Goal: Navigation & Orientation: Find specific page/section

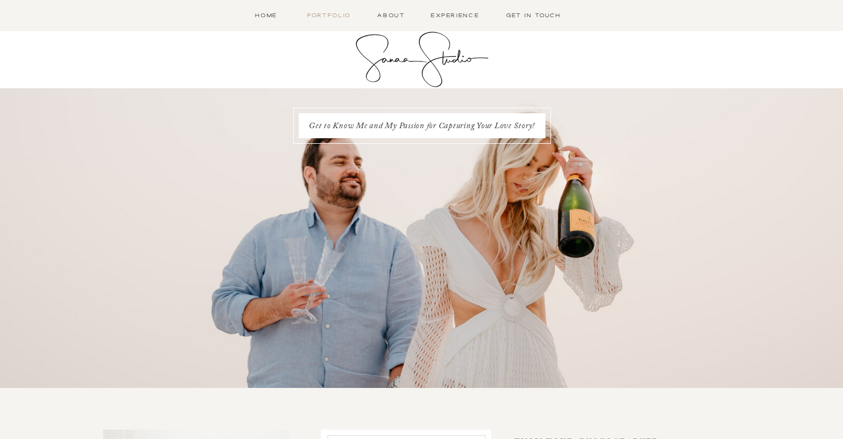
click at [319, 15] on nav "Portfolio" at bounding box center [329, 15] width 49 height 9
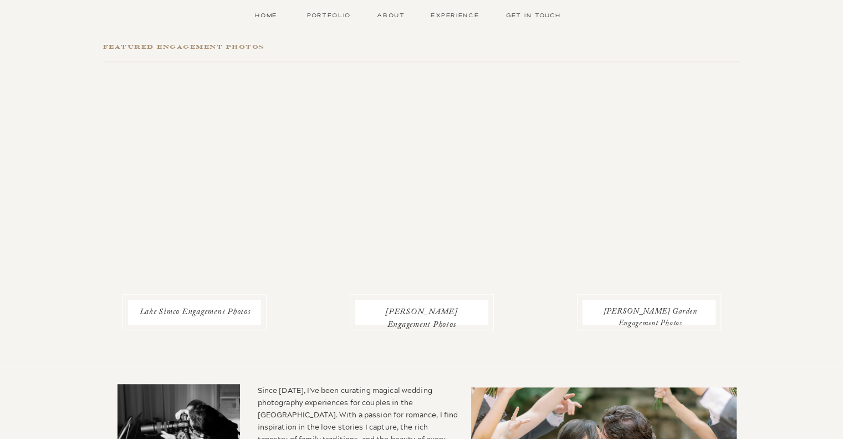
scroll to position [721, 0]
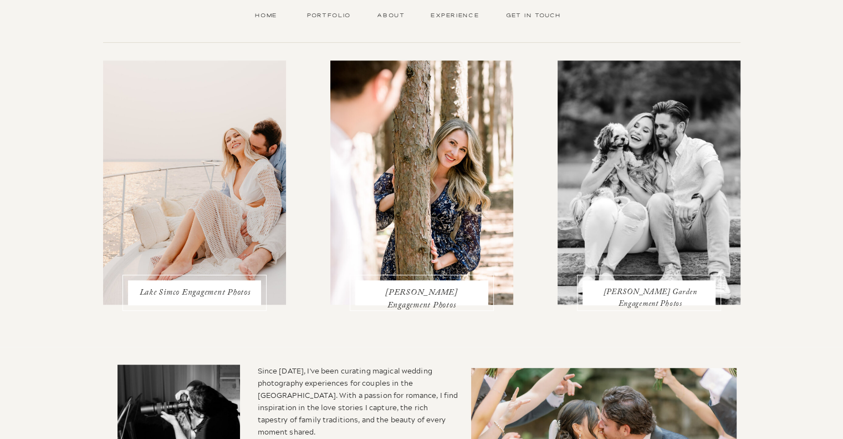
click at [836, 220] on div "Get in Touch Portfolio About Experience Open Menu Home Home Portfolio About Exp…" at bounding box center [421, 26] width 843 height 1477
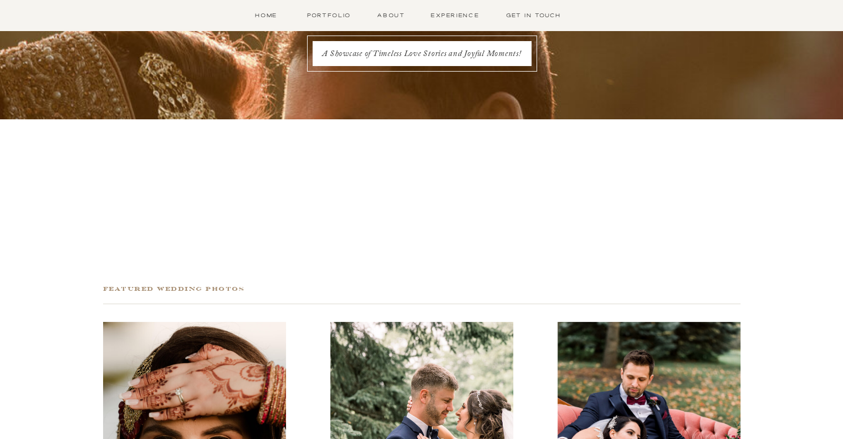
scroll to position [0, 0]
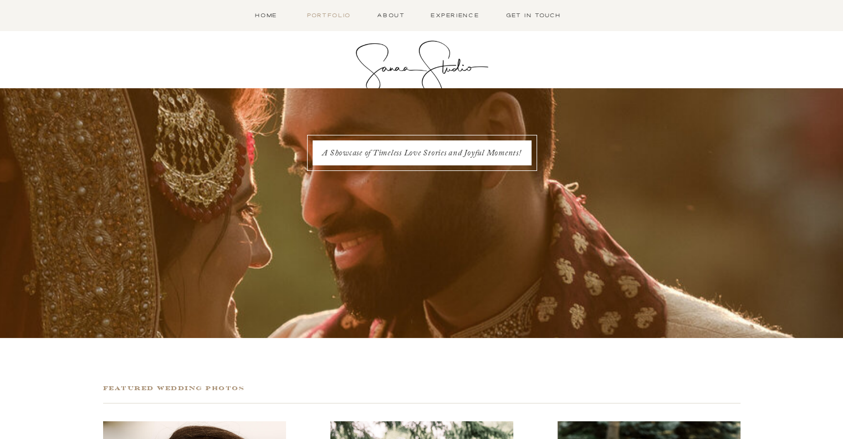
click at [318, 11] on nav "Portfolio" at bounding box center [329, 15] width 49 height 9
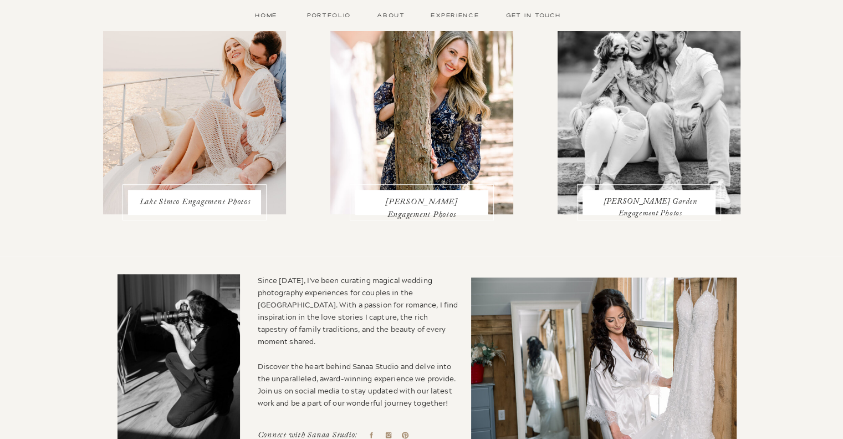
scroll to position [770, 0]
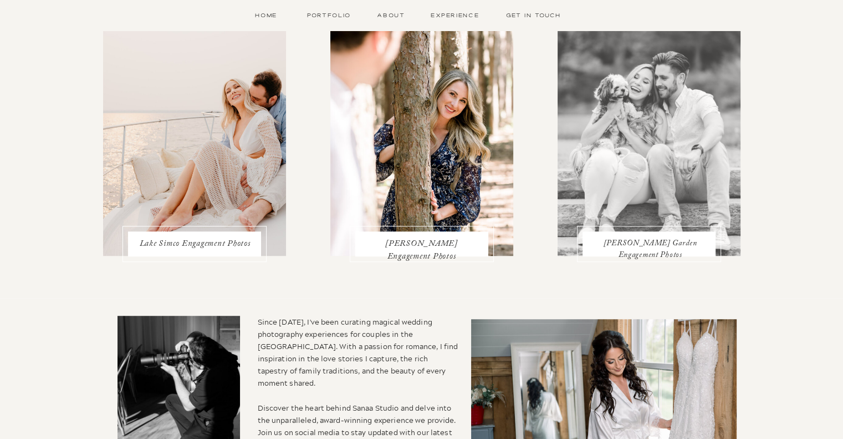
click at [637, 171] on div at bounding box center [649, 134] width 183 height 244
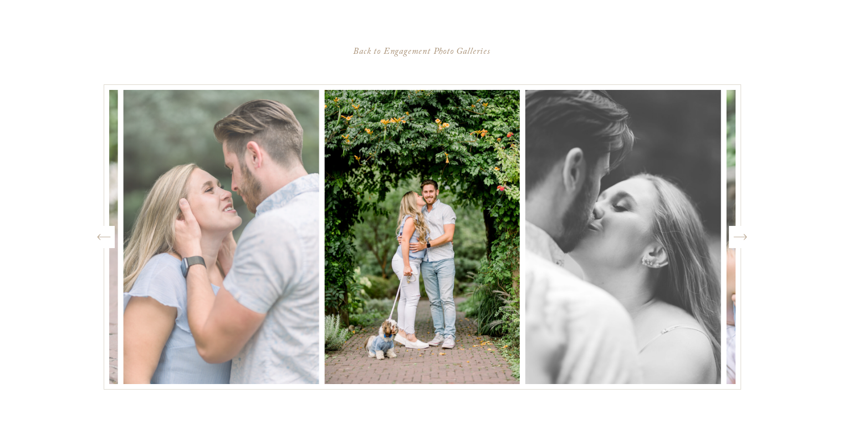
click at [741, 231] on icon "Created by potrace 1.15, written by Peter Selinger 2001-2017" at bounding box center [741, 236] width 14 height 17
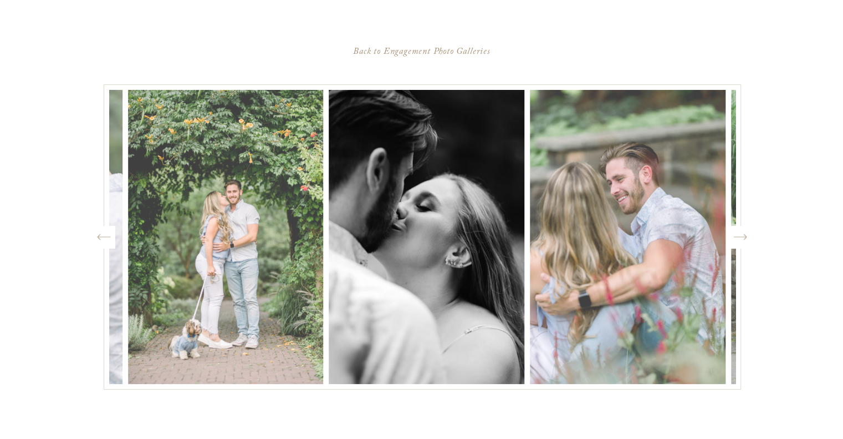
click at [741, 231] on icon "Created by potrace 1.15, written by Peter Selinger 2001-2017" at bounding box center [741, 236] width 14 height 17
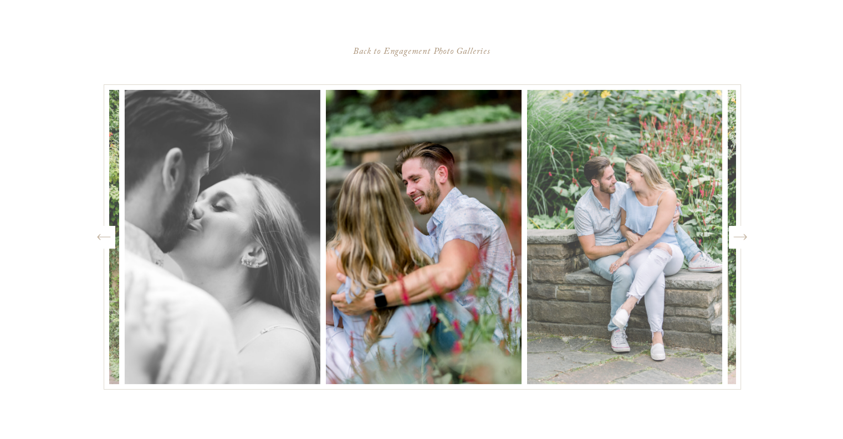
click at [741, 231] on icon "Created by potrace 1.15, written by Peter Selinger 2001-2017" at bounding box center [741, 236] width 14 height 17
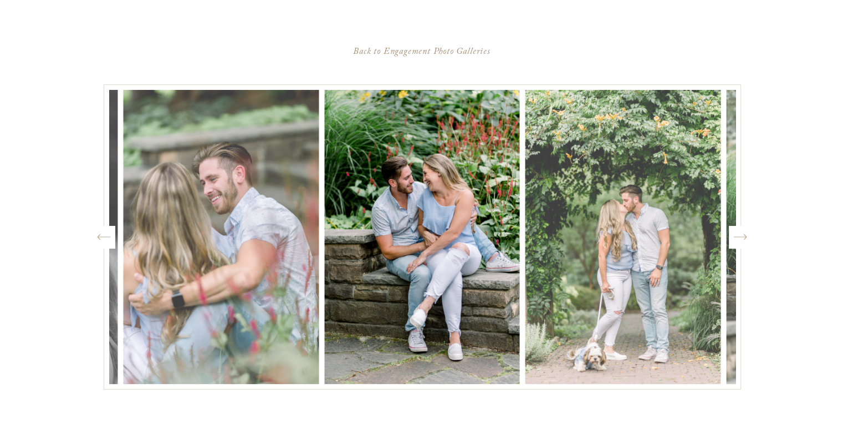
click at [741, 231] on icon "Created by potrace 1.15, written by Peter Selinger 2001-2017" at bounding box center [741, 236] width 14 height 17
